Goal: Information Seeking & Learning: Learn about a topic

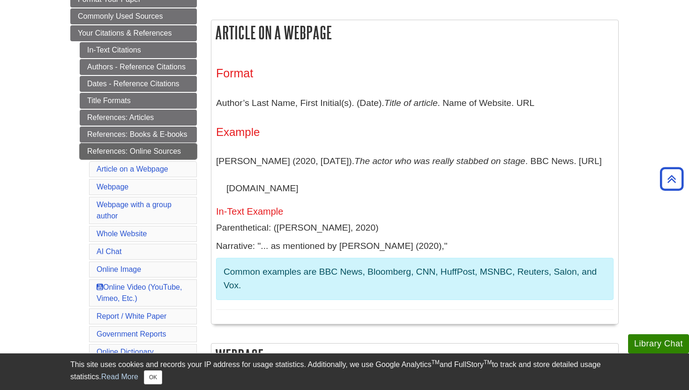
scroll to position [153, 0]
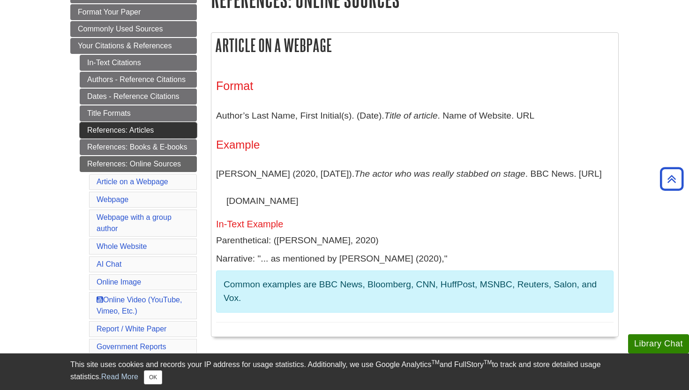
click at [156, 127] on link "References: Articles" at bounding box center [138, 130] width 117 height 16
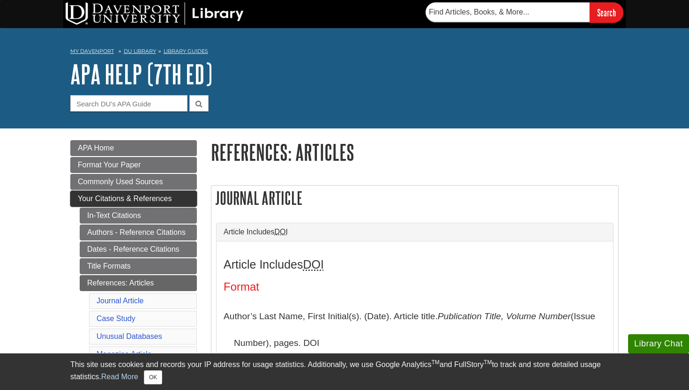
click at [126, 203] on link "Your Citations & References" at bounding box center [133, 199] width 127 height 16
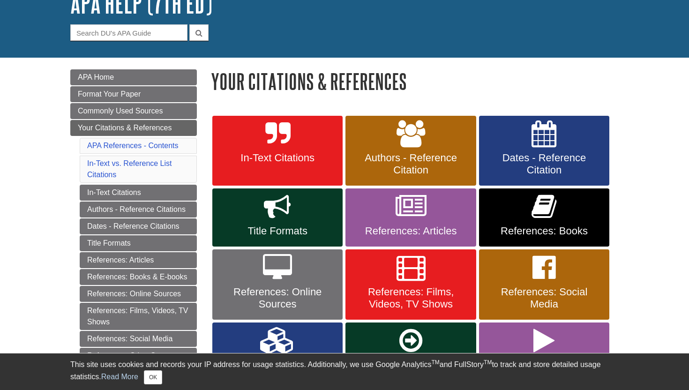
scroll to position [72, 0]
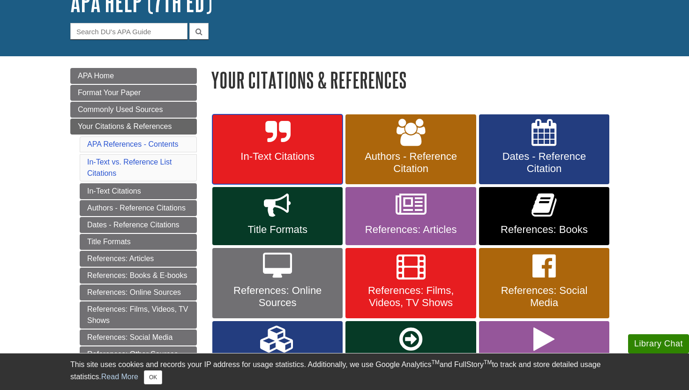
click at [296, 149] on link "In-Text Citations" at bounding box center [277, 149] width 130 height 70
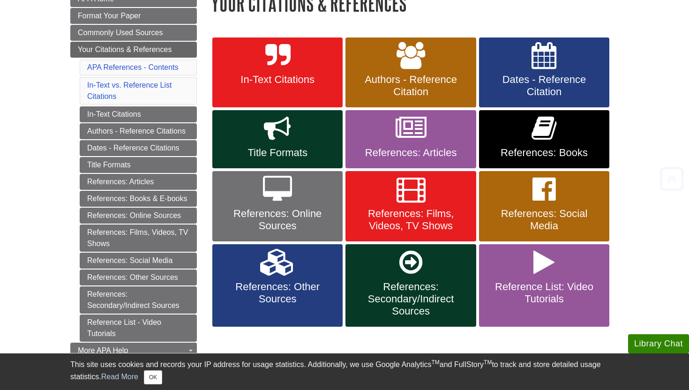
scroll to position [158, 0]
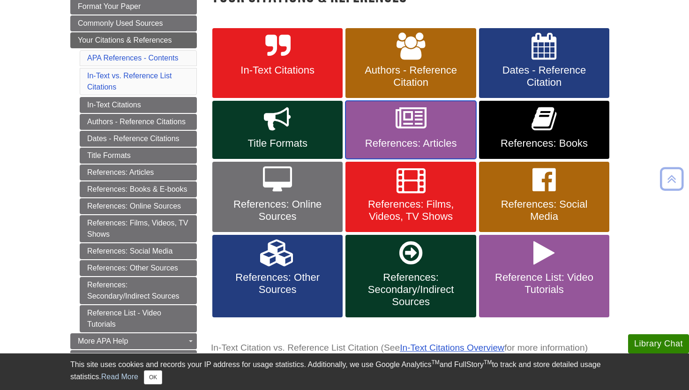
click at [387, 150] on link "References: Articles" at bounding box center [410, 130] width 130 height 58
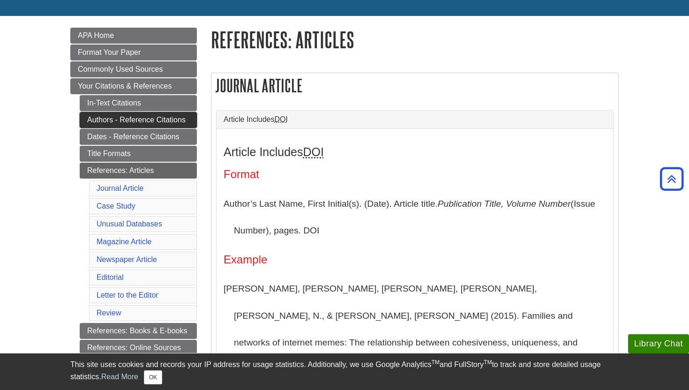
scroll to position [112, 0]
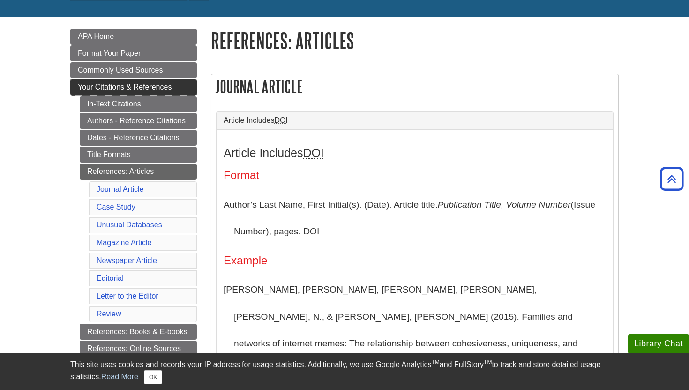
click at [151, 87] on span "Your Citations & References" at bounding box center [125, 87] width 94 height 8
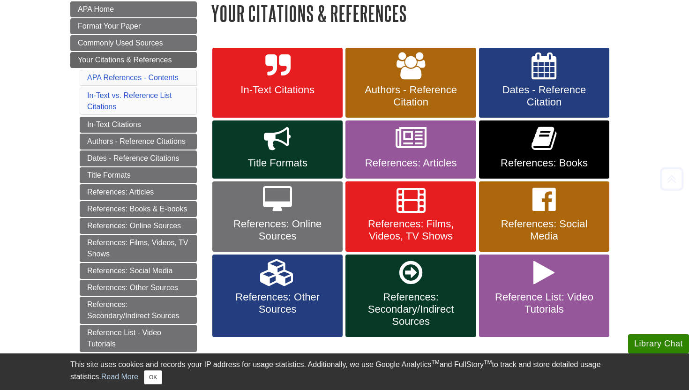
scroll to position [142, 0]
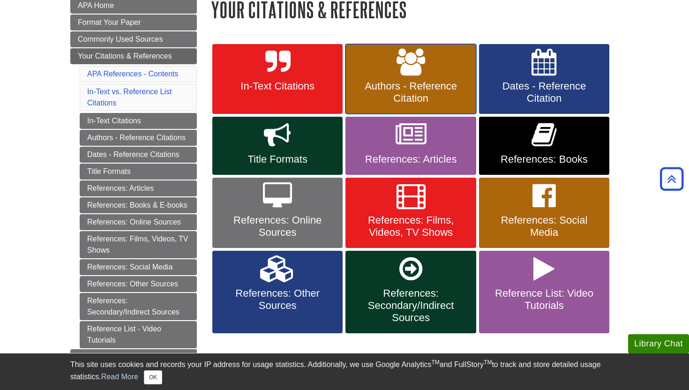
click at [385, 79] on link "Authors - Reference Citation" at bounding box center [410, 79] width 130 height 70
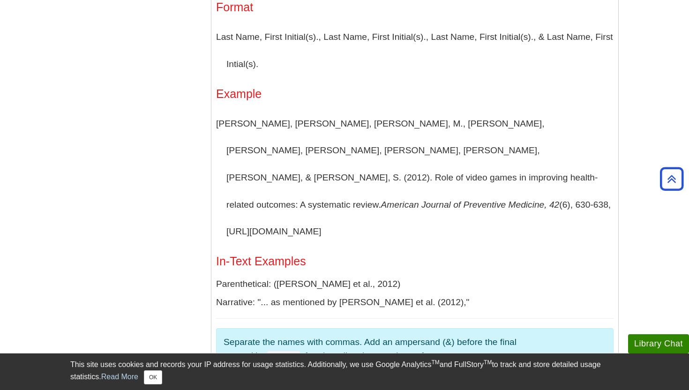
scroll to position [955, 0]
